Goal: Task Accomplishment & Management: Use online tool/utility

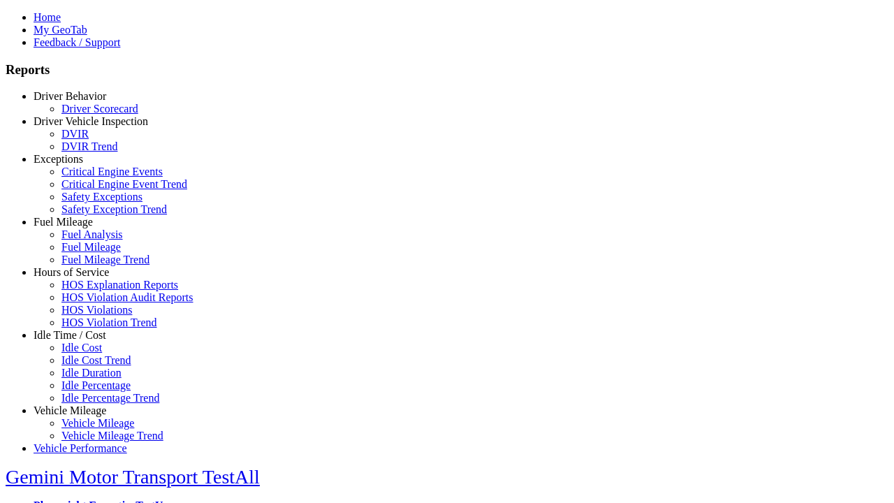
select select
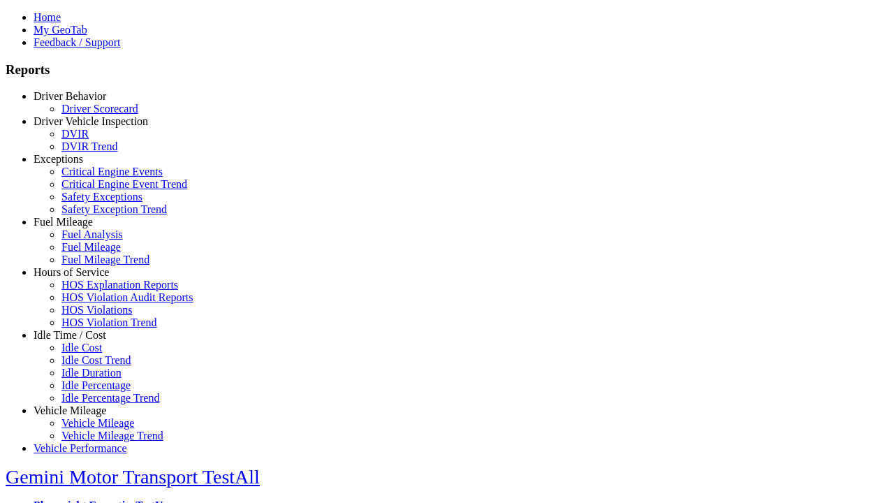
type input "**********"
